Goal: Transaction & Acquisition: Purchase product/service

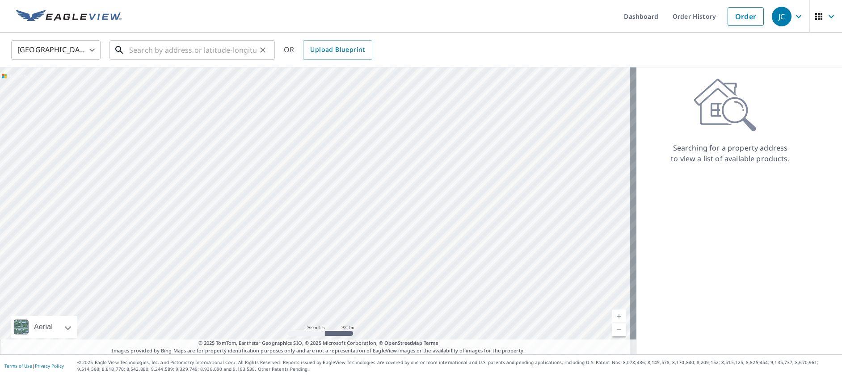
click at [135, 52] on input "text" at bounding box center [192, 50] width 127 height 25
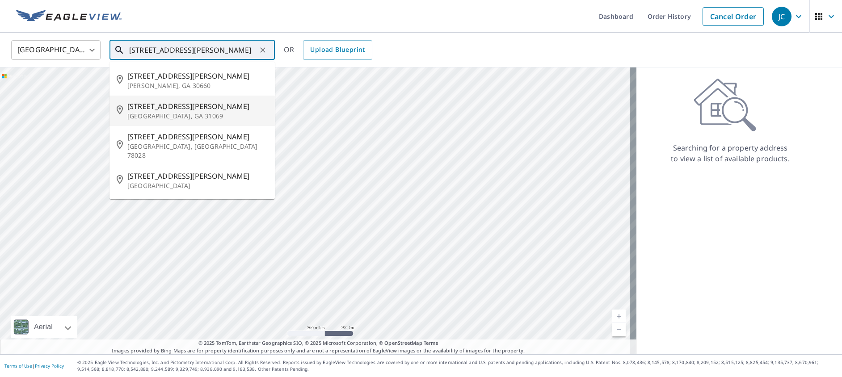
click at [152, 115] on p "[GEOGRAPHIC_DATA], GA 31069" at bounding box center [197, 116] width 140 height 9
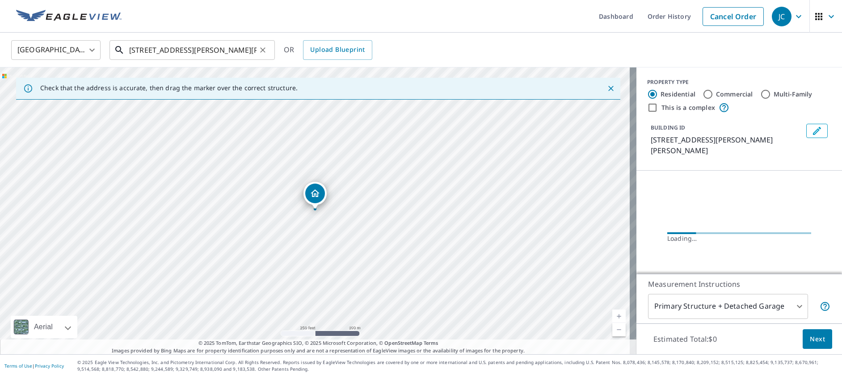
click at [182, 46] on input "[STREET_ADDRESS][PERSON_NAME][PERSON_NAME]" at bounding box center [192, 50] width 127 height 25
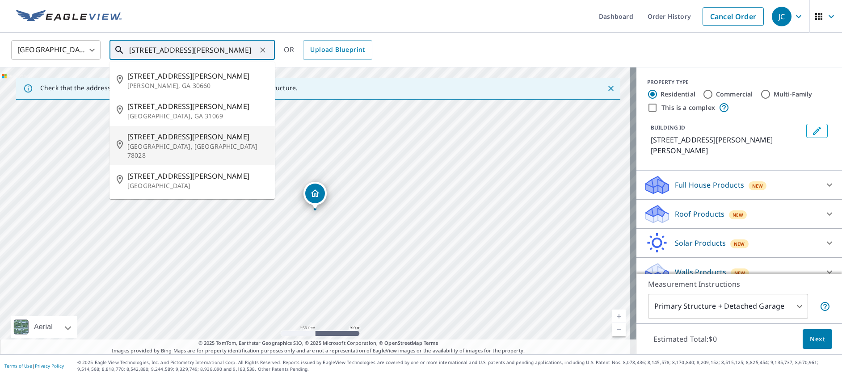
click at [147, 143] on p "[GEOGRAPHIC_DATA], [GEOGRAPHIC_DATA] 78028" at bounding box center [197, 151] width 140 height 18
type input "[STREET_ADDRESS][PERSON_NAME]"
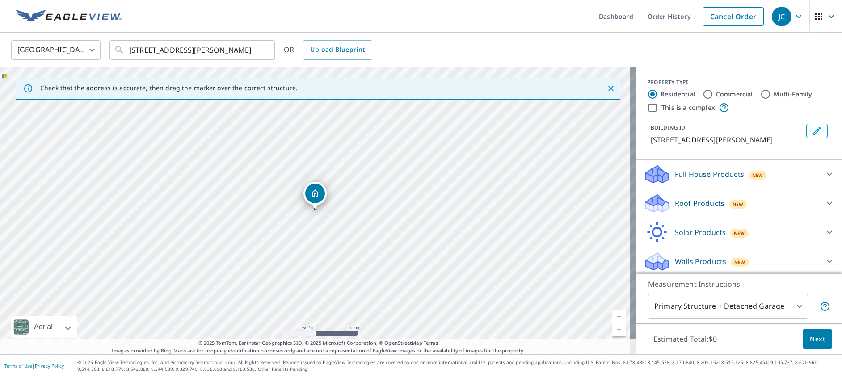
click at [675, 205] on p "Roof Products" at bounding box center [699, 203] width 50 height 11
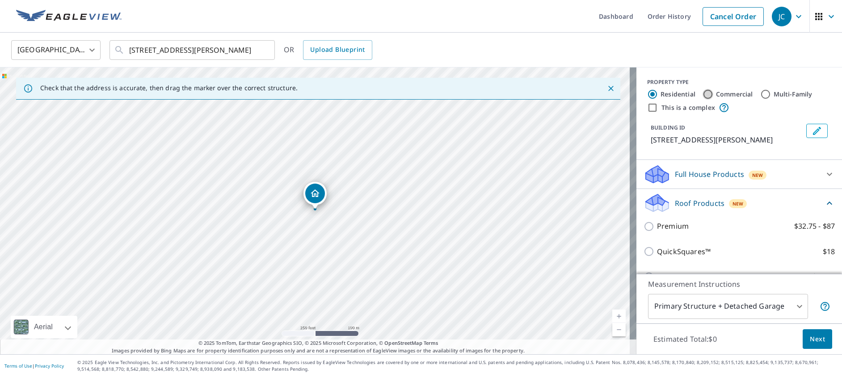
click at [702, 92] on input "Commercial" at bounding box center [707, 94] width 11 height 11
radio input "true"
type input "4"
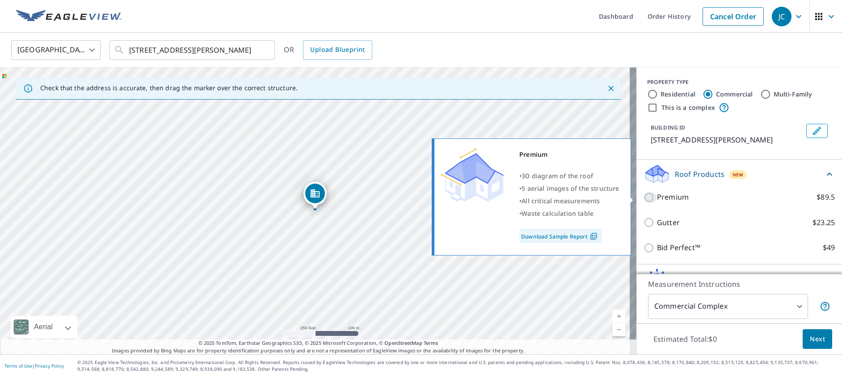
click at [643, 195] on input "Premium $89.5" at bounding box center [649, 197] width 13 height 11
checkbox input "true"
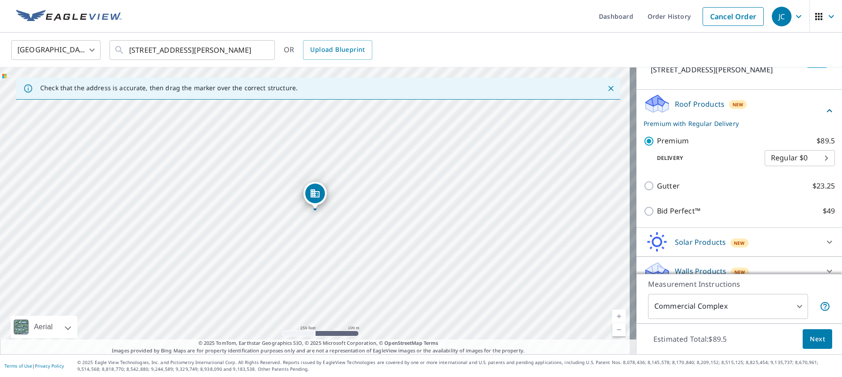
scroll to position [82, 0]
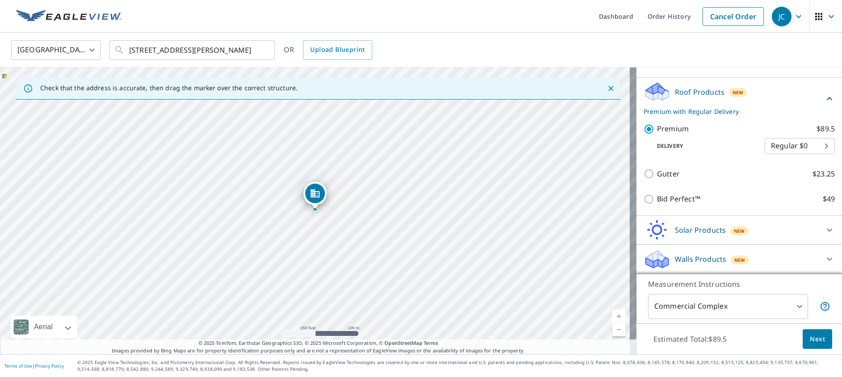
click at [809, 343] on span "Next" at bounding box center [816, 339] width 15 height 11
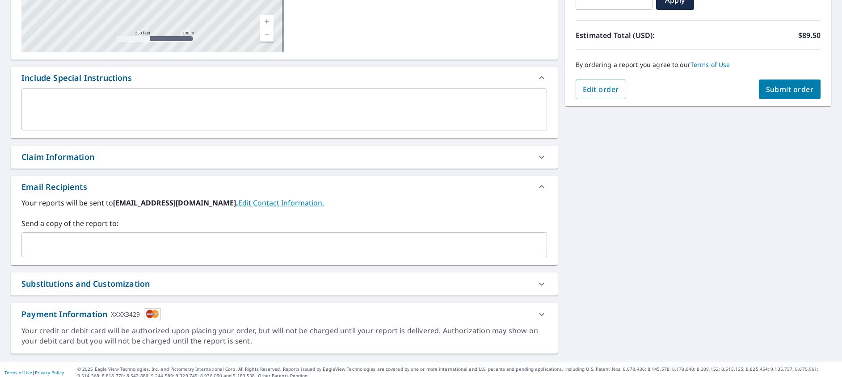
scroll to position [185, 0]
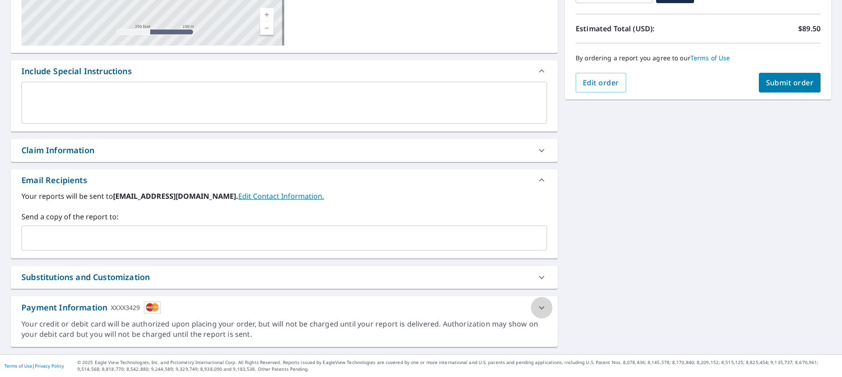
click at [537, 308] on icon at bounding box center [541, 307] width 11 height 11
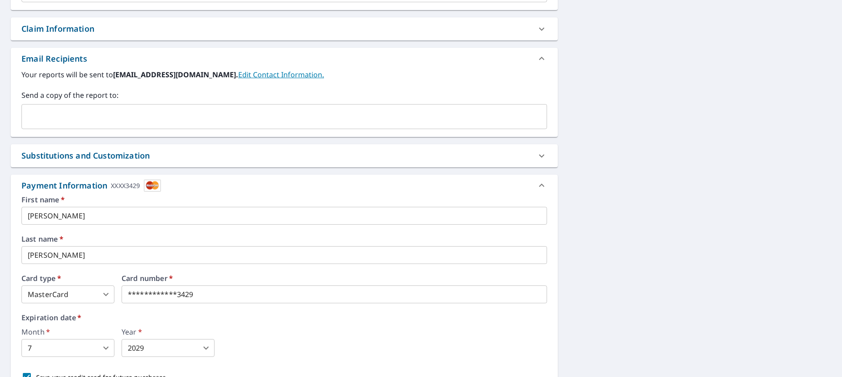
scroll to position [293, 0]
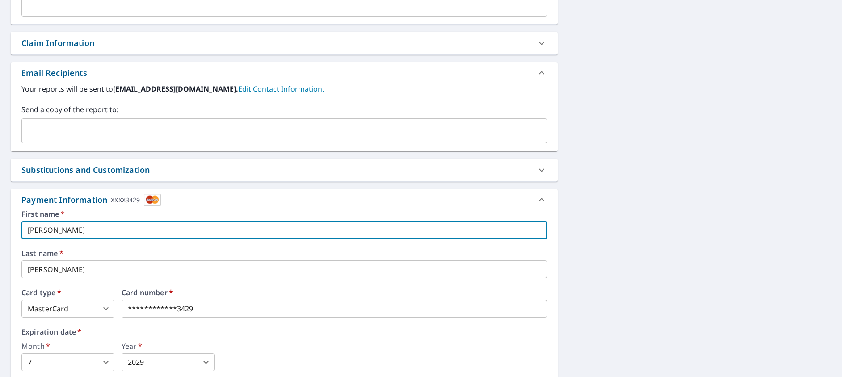
drag, startPoint x: 66, startPoint y: 226, endPoint x: -75, endPoint y: 234, distance: 141.4
click at [0, 234] on html "JC JC Dashboard Order History Cancel Order JC Dashboard / Finalize Order Finali…" at bounding box center [421, 188] width 842 height 377
type input "Jack"
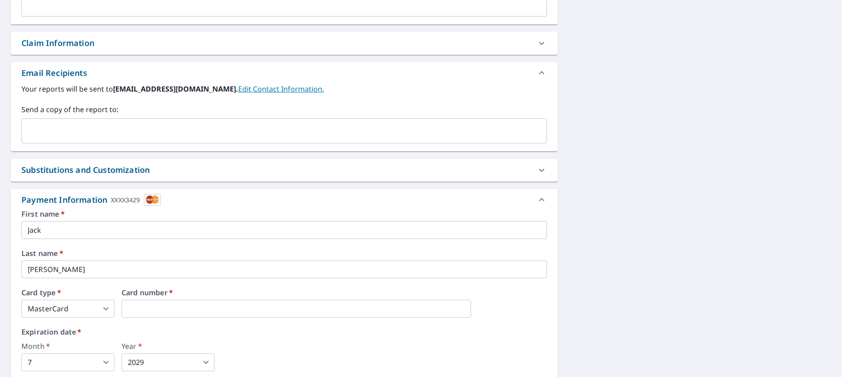
click at [81, 365] on body "JC JC Dashboard Order History Cancel Order JC Dashboard / Finalize Order Finali…" at bounding box center [421, 188] width 842 height 377
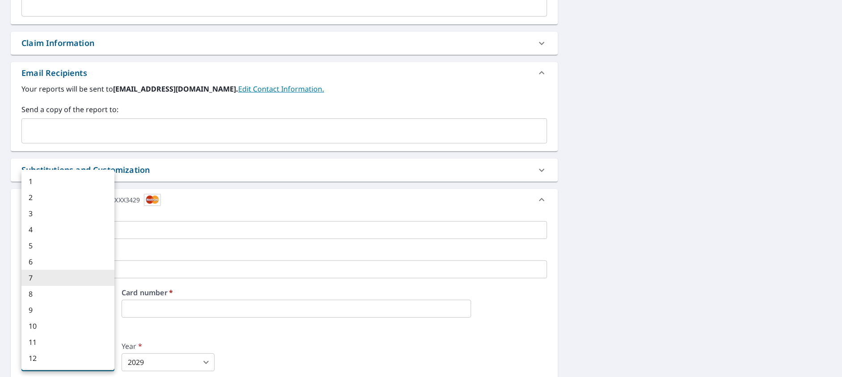
click at [34, 296] on li "8" at bounding box center [67, 294] width 93 height 16
type input "8"
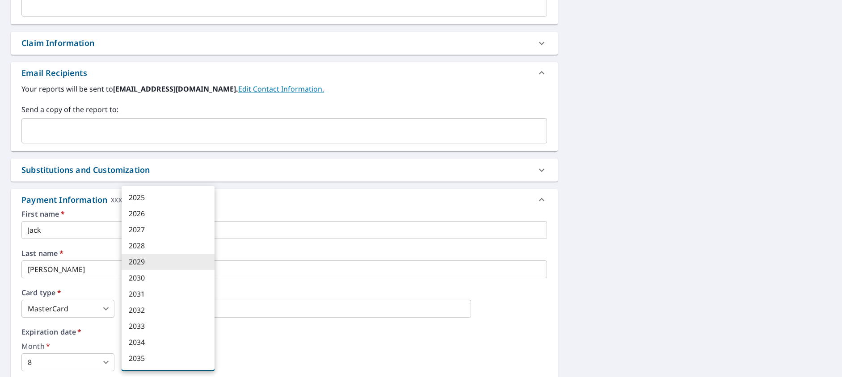
click at [162, 364] on body "JC JC Dashboard Order History Cancel Order JC Dashboard / Finalize Order Finali…" at bounding box center [421, 188] width 842 height 377
click at [146, 225] on li "2027" at bounding box center [167, 230] width 93 height 16
type input "2027"
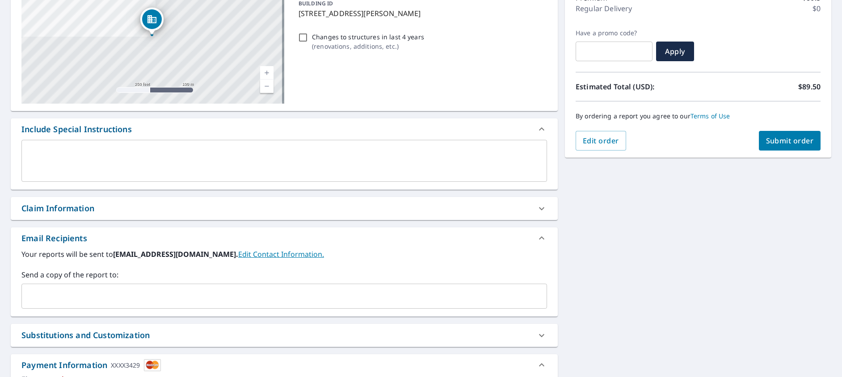
scroll to position [114, 0]
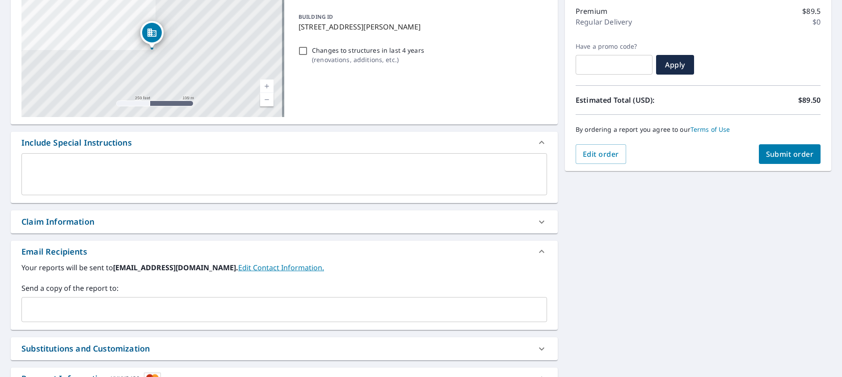
click at [786, 154] on span "Submit order" at bounding box center [790, 154] width 48 height 10
